Goal: Task Accomplishment & Management: Use online tool/utility

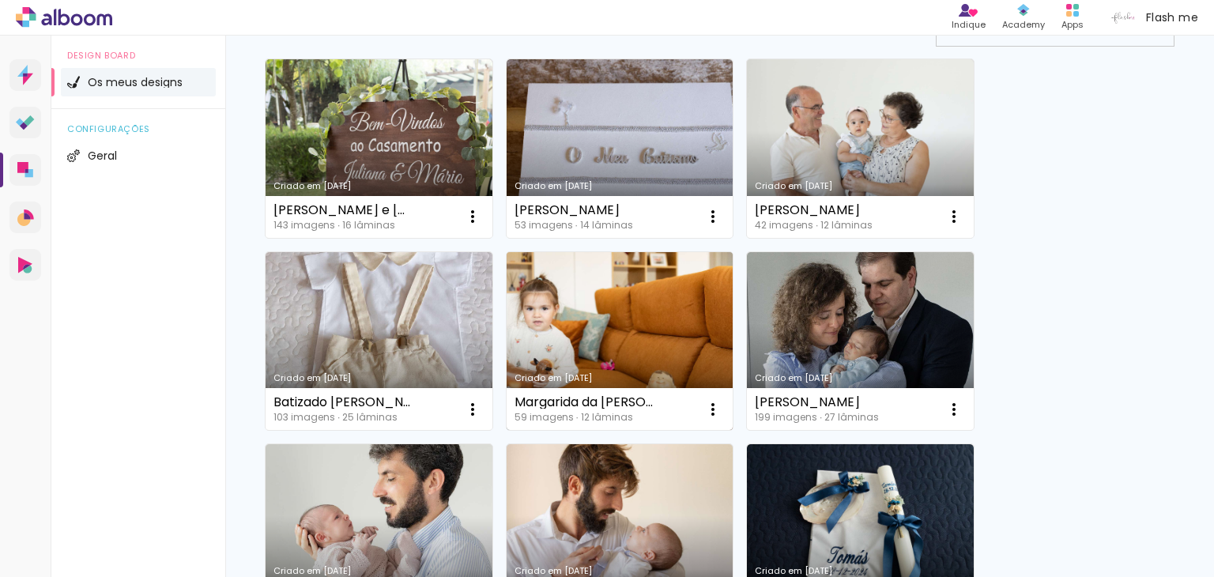
scroll to position [237, 0]
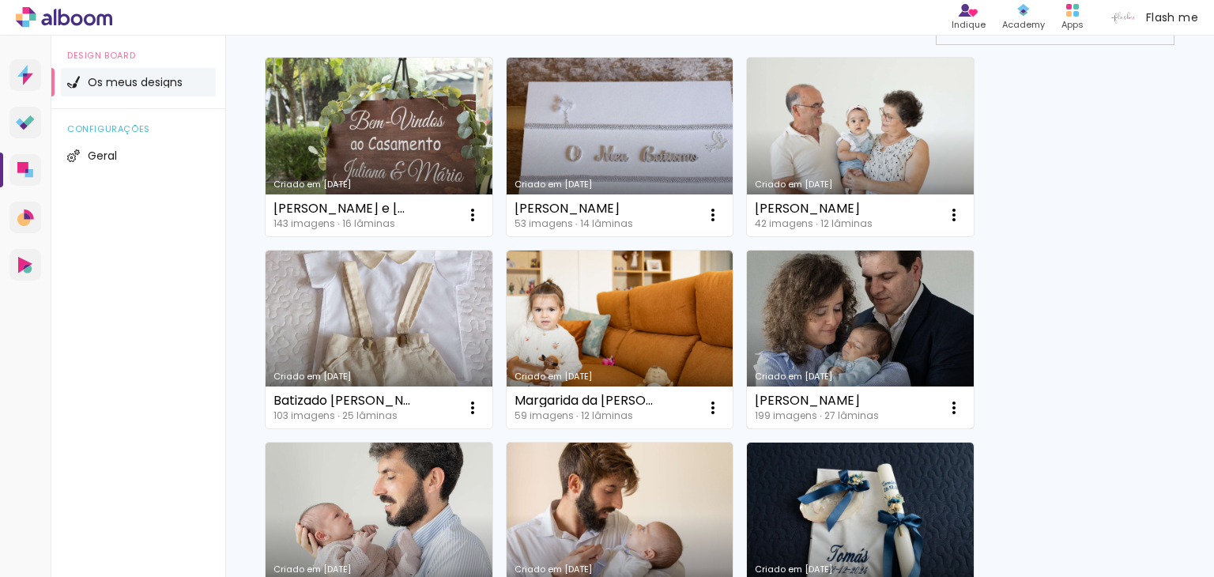
click at [851, 320] on link "Criado em [DATE]" at bounding box center [860, 340] width 227 height 179
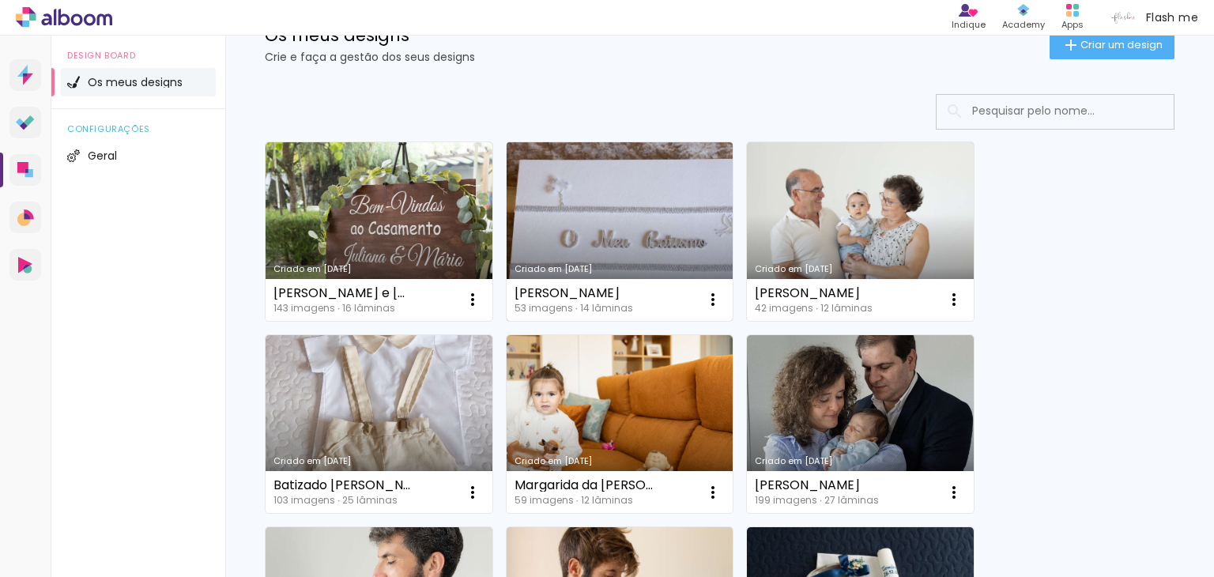
scroll to position [158, 0]
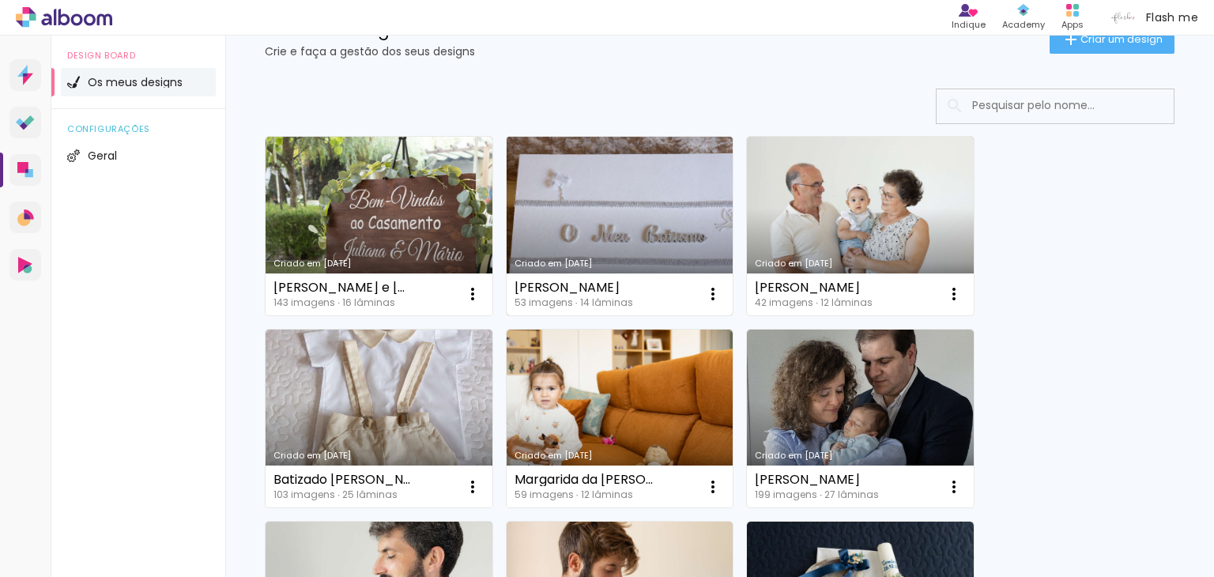
click at [664, 232] on link "Criado em [DATE]" at bounding box center [620, 226] width 227 height 179
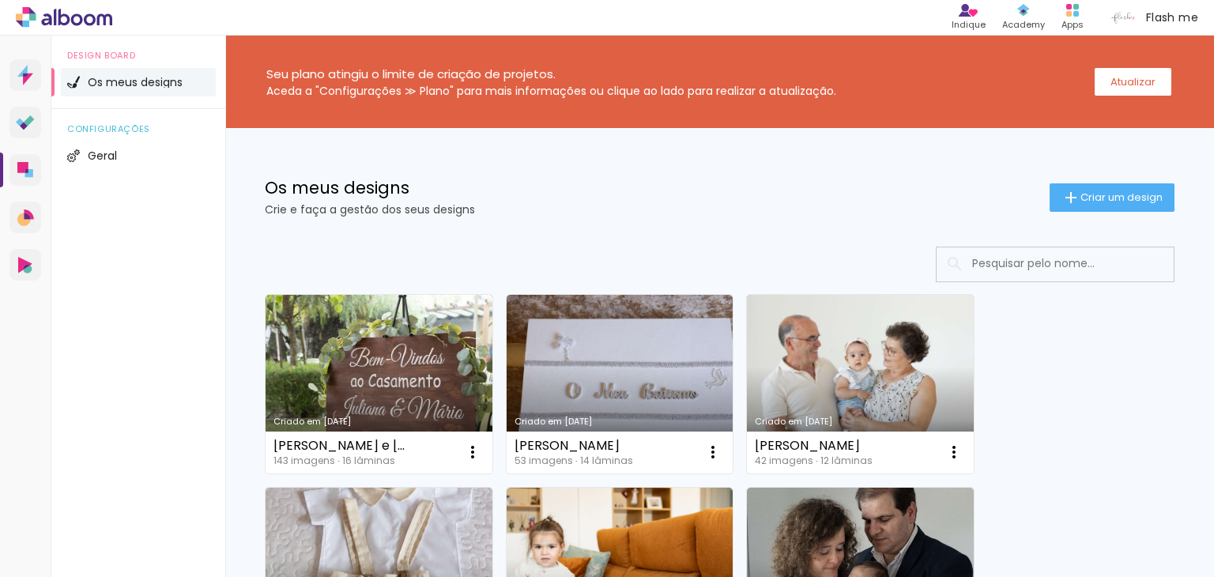
click at [885, 426] on link "Criado em [DATE]" at bounding box center [860, 384] width 227 height 179
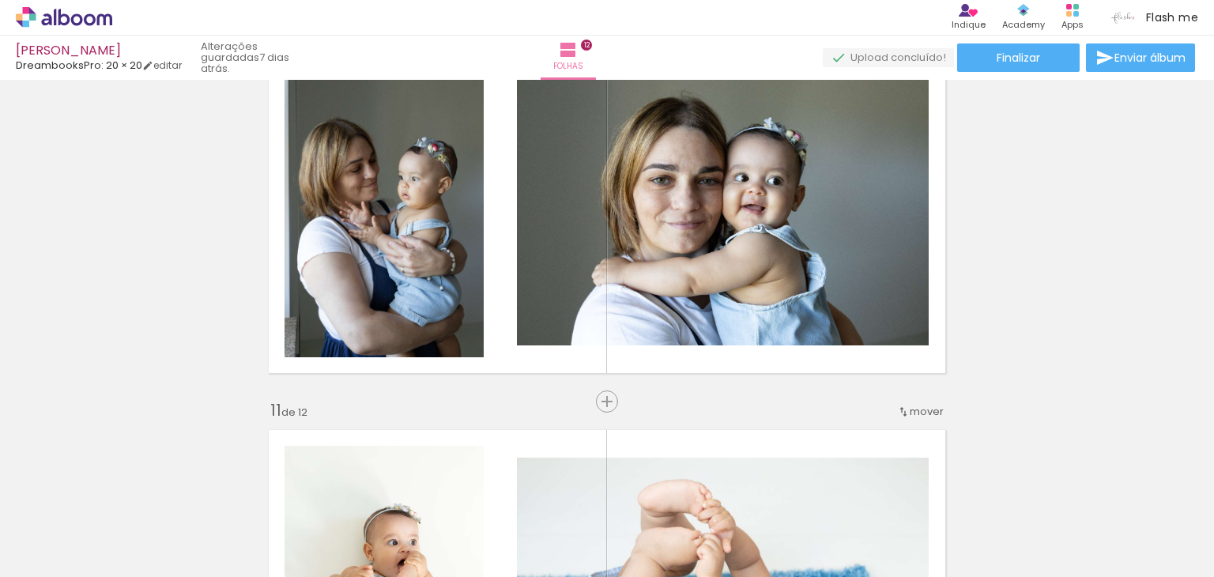
scroll to position [3477, 0]
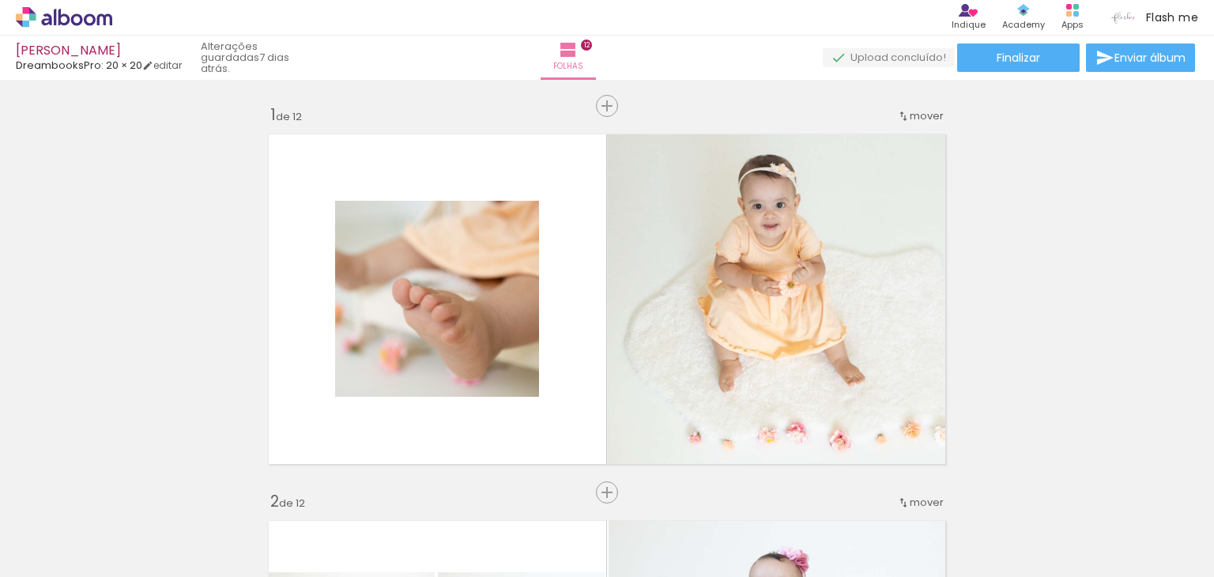
scroll to position [3477, 0]
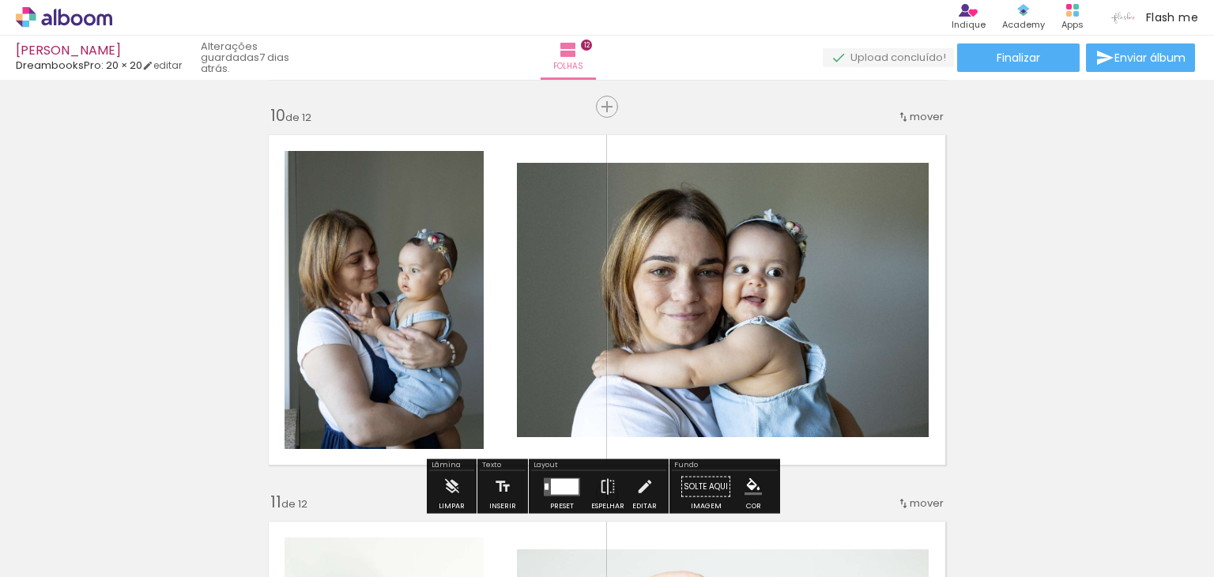
click at [62, 552] on span "Adicionar Fotos" at bounding box center [55, 555] width 47 height 17
click at [0, 0] on input "file" at bounding box center [0, 0] width 0 height 0
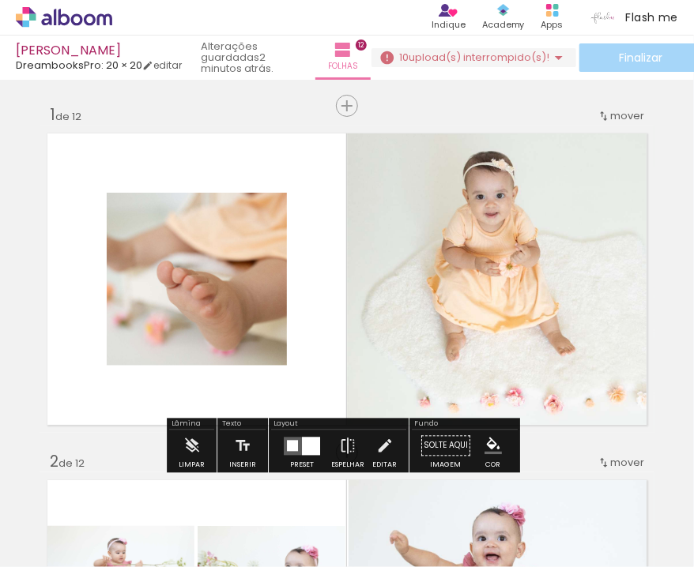
click at [531, 58] on span "upload(s) interrompido(s)!" at bounding box center [479, 57] width 141 height 15
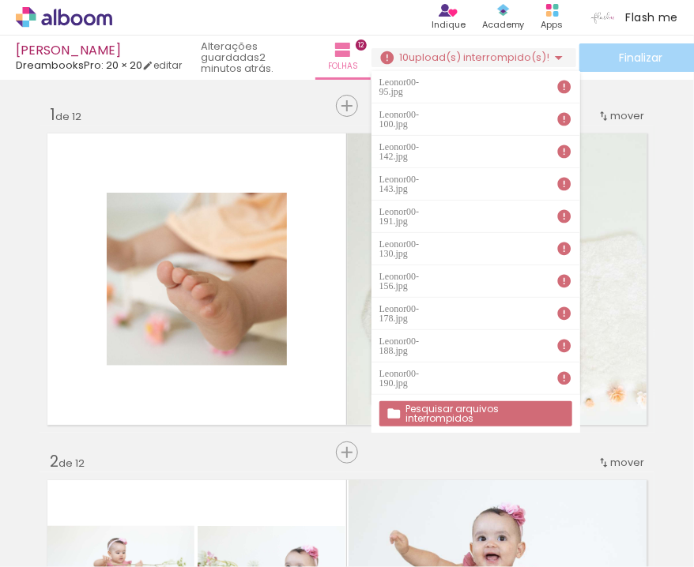
click at [0, 0] on slot "Pesquisar arquivos interrompidos" at bounding box center [0, 0] width 0 height 0
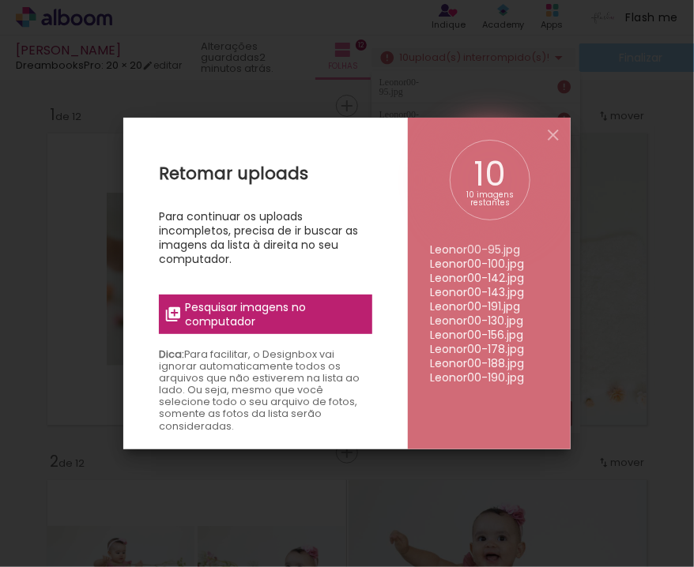
click at [266, 317] on span "Pesquisar imagens no computador" at bounding box center [274, 314] width 178 height 28
click at [0, 0] on input "file" at bounding box center [0, 0] width 0 height 0
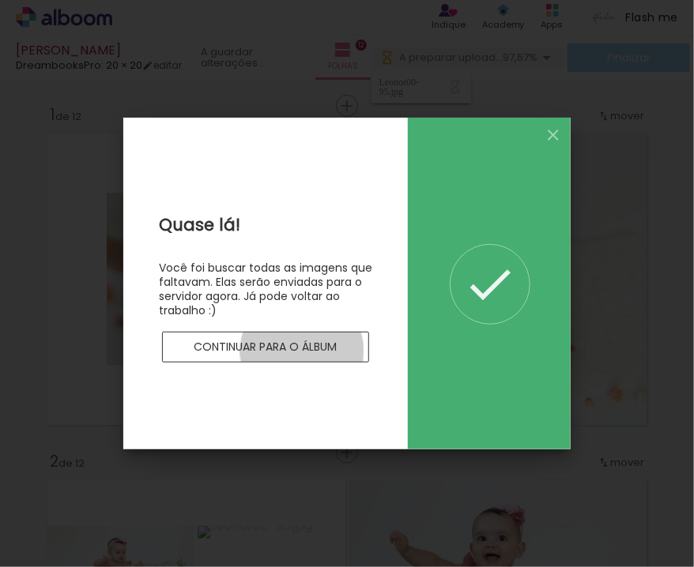
click at [0, 0] on slot "Continuar para o álbum" at bounding box center [0, 0] width 0 height 0
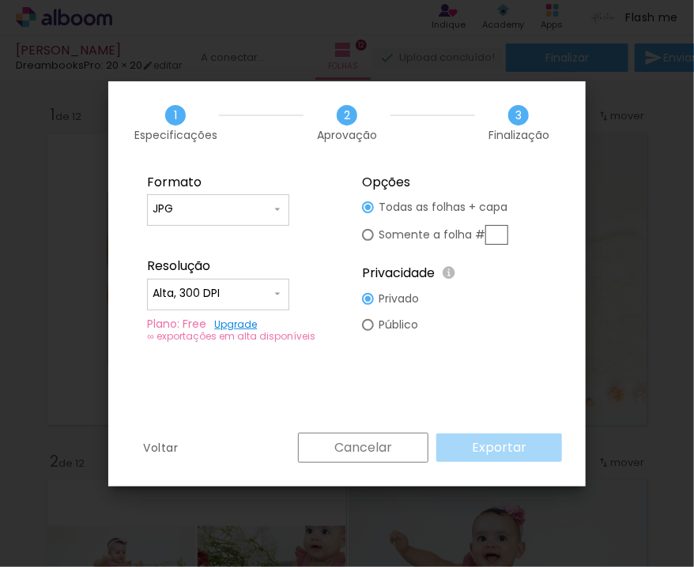
scroll to position [3765, 0]
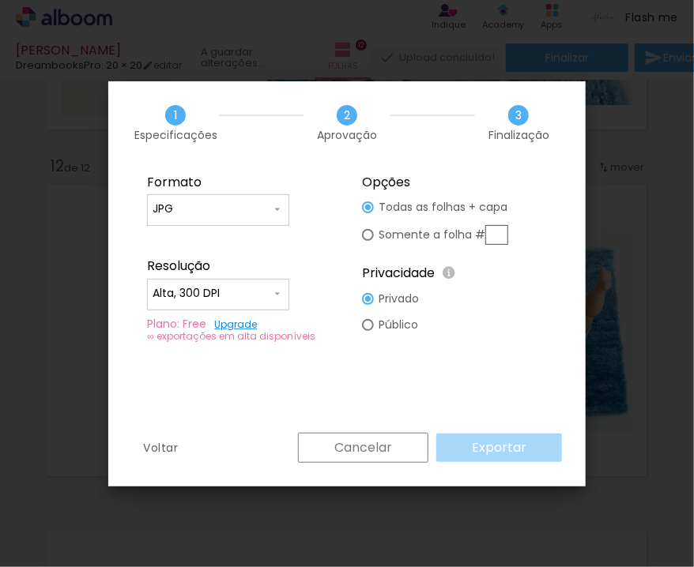
click at [452, 134] on div "1 Especificações 2 Aprovação 3 Finalização" at bounding box center [346, 122] width 477 height 83
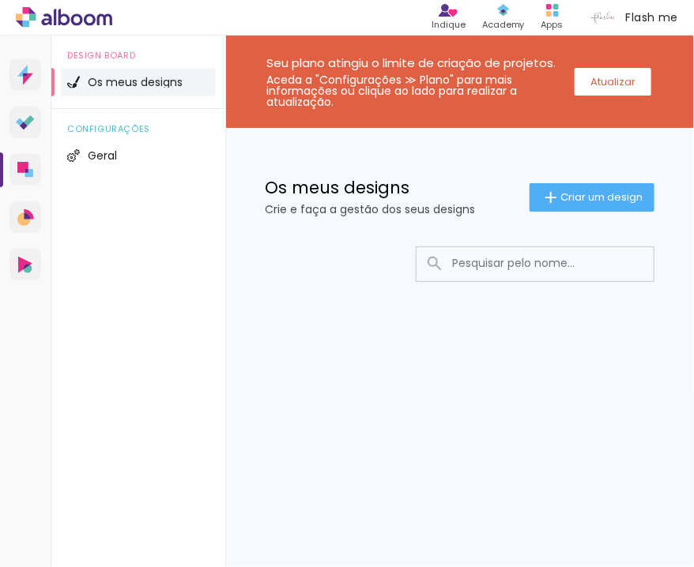
click at [155, 84] on span "Os meus designs" at bounding box center [135, 82] width 95 height 11
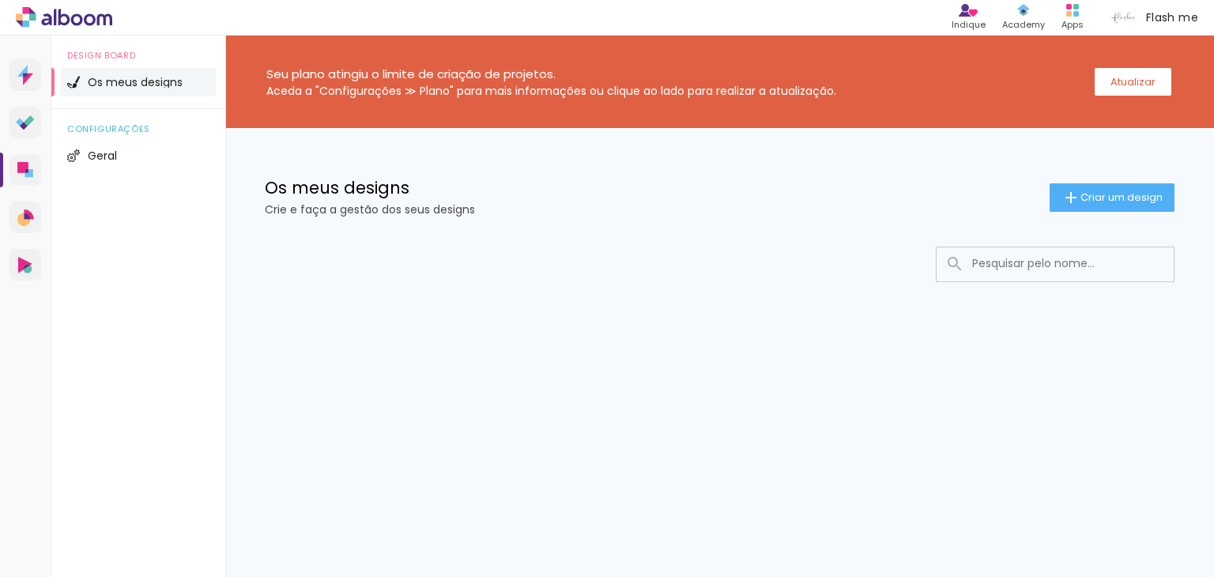
click at [144, 84] on span "Os meus designs" at bounding box center [135, 82] width 95 height 11
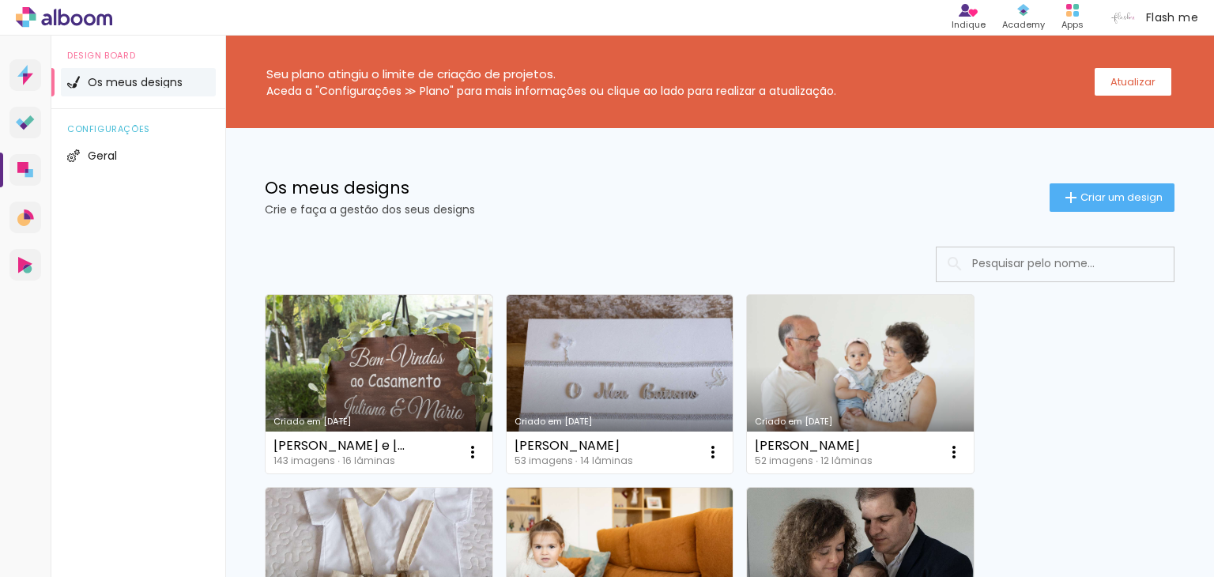
click at [833, 395] on link "Criado em [DATE]" at bounding box center [860, 384] width 227 height 179
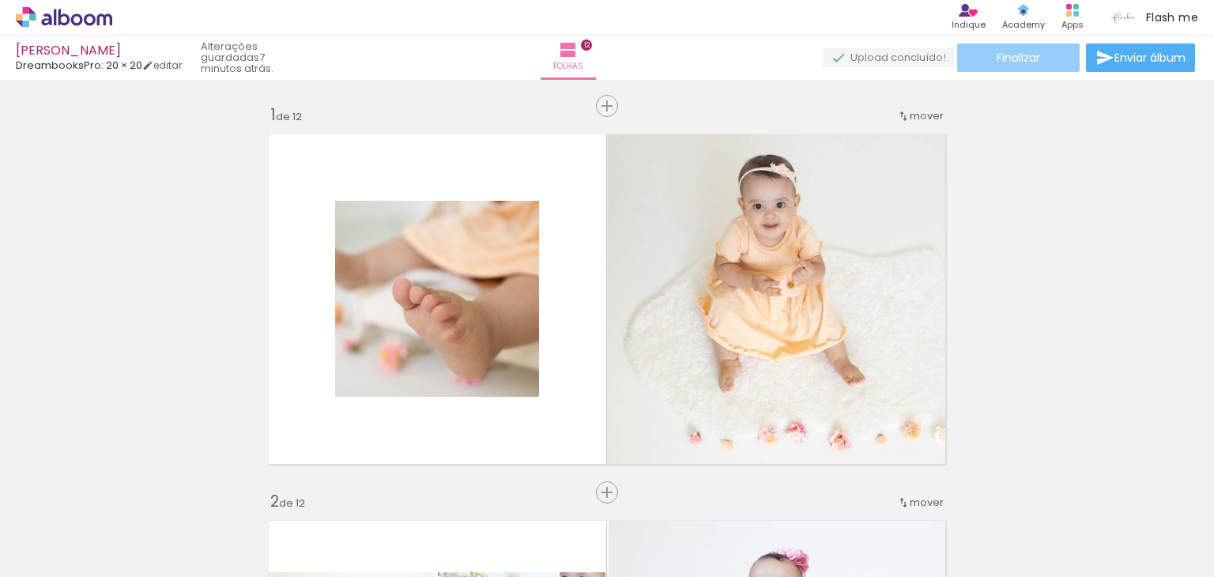
click at [1031, 60] on span "Finalizar" at bounding box center [1017, 57] width 43 height 11
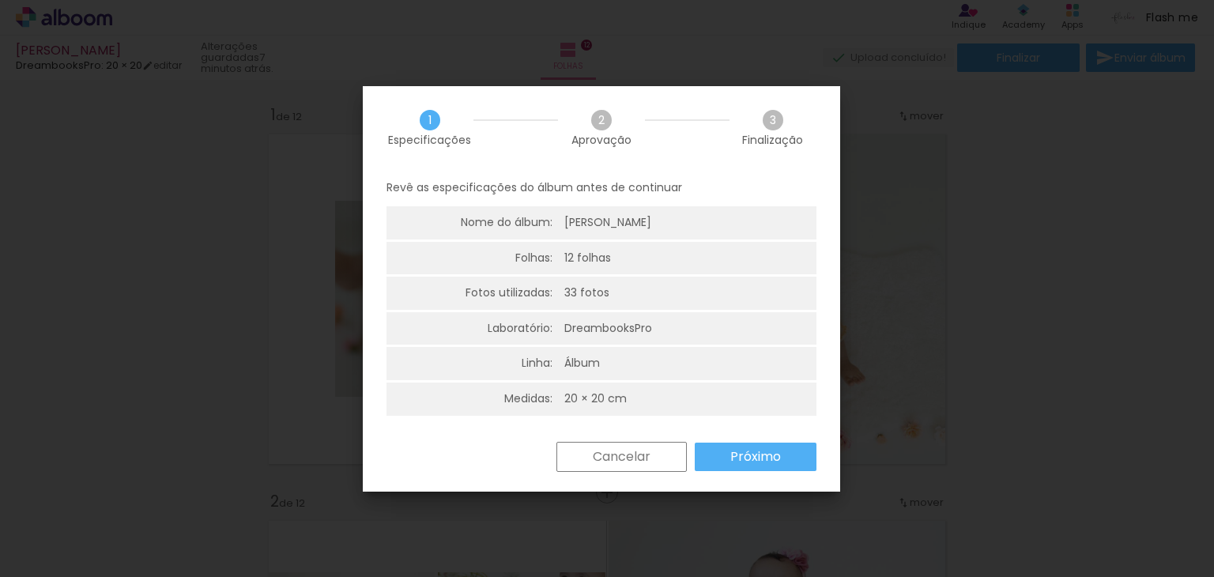
click at [0, 0] on slot "Próximo" at bounding box center [0, 0] width 0 height 0
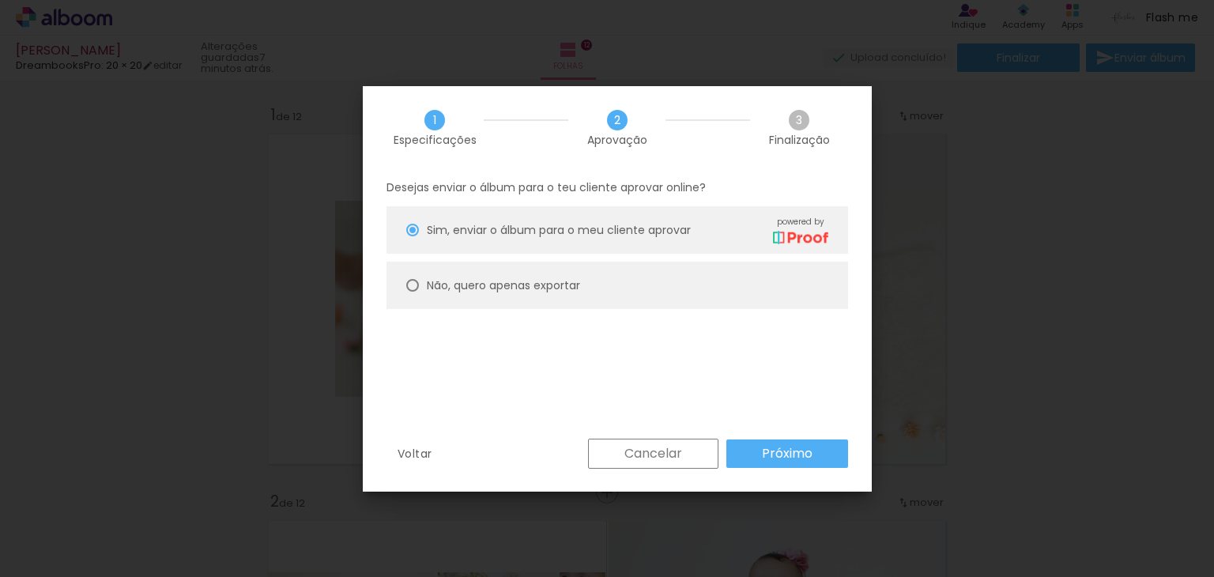
click at [0, 0] on slot "Não, quero apenas exportar" at bounding box center [0, 0] width 0 height 0
type paper-radio-button "on"
click at [0, 0] on slot "Próximo" at bounding box center [0, 0] width 0 height 0
type input "Alta, 300 DPI"
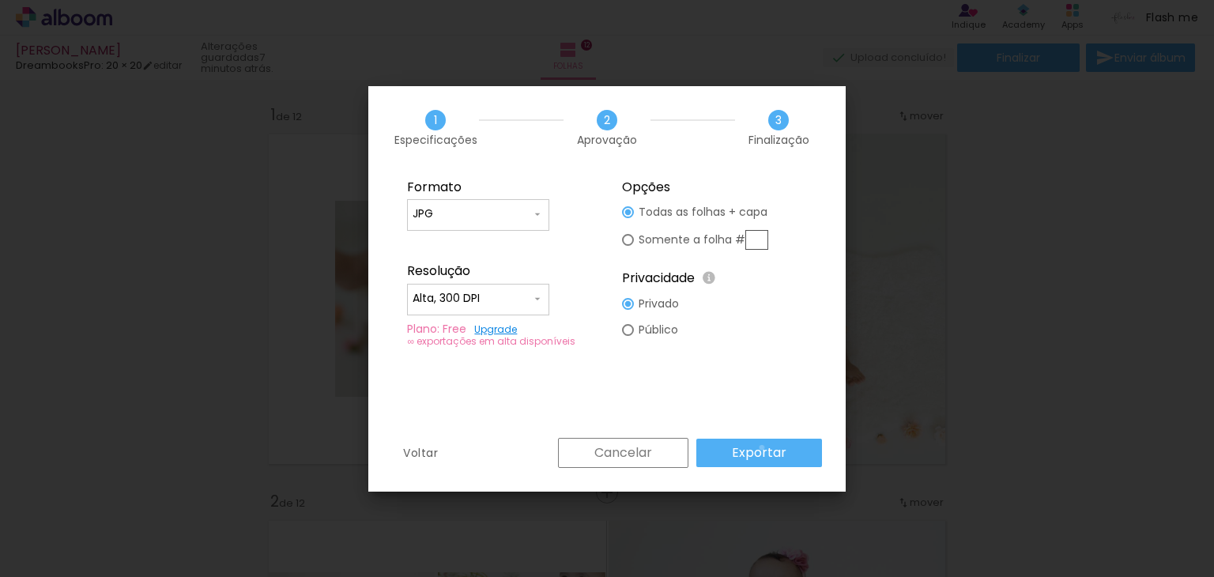
click at [0, 0] on slot "Exportar" at bounding box center [0, 0] width 0 height 0
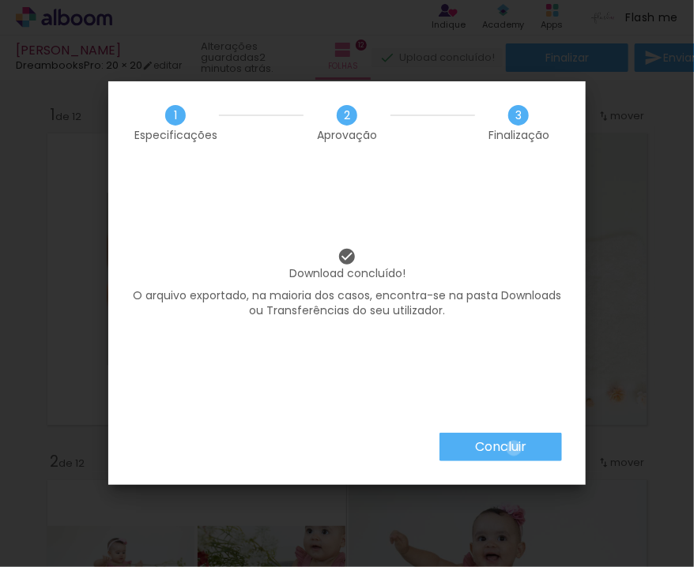
click at [0, 0] on slot "Concluir" at bounding box center [0, 0] width 0 height 0
